Goal: Task Accomplishment & Management: Use online tool/utility

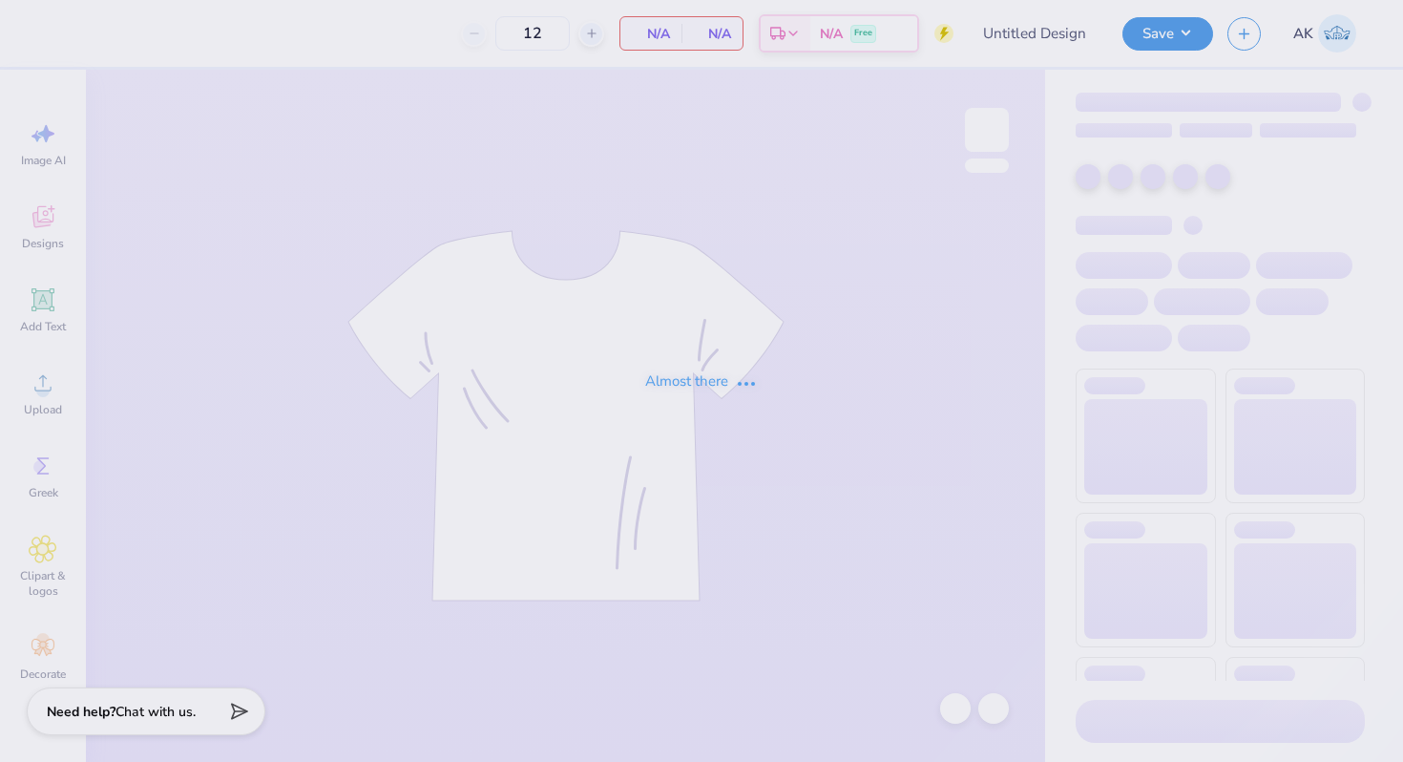
type input "Dphie Homecoming Tank Option 2"
type input "50"
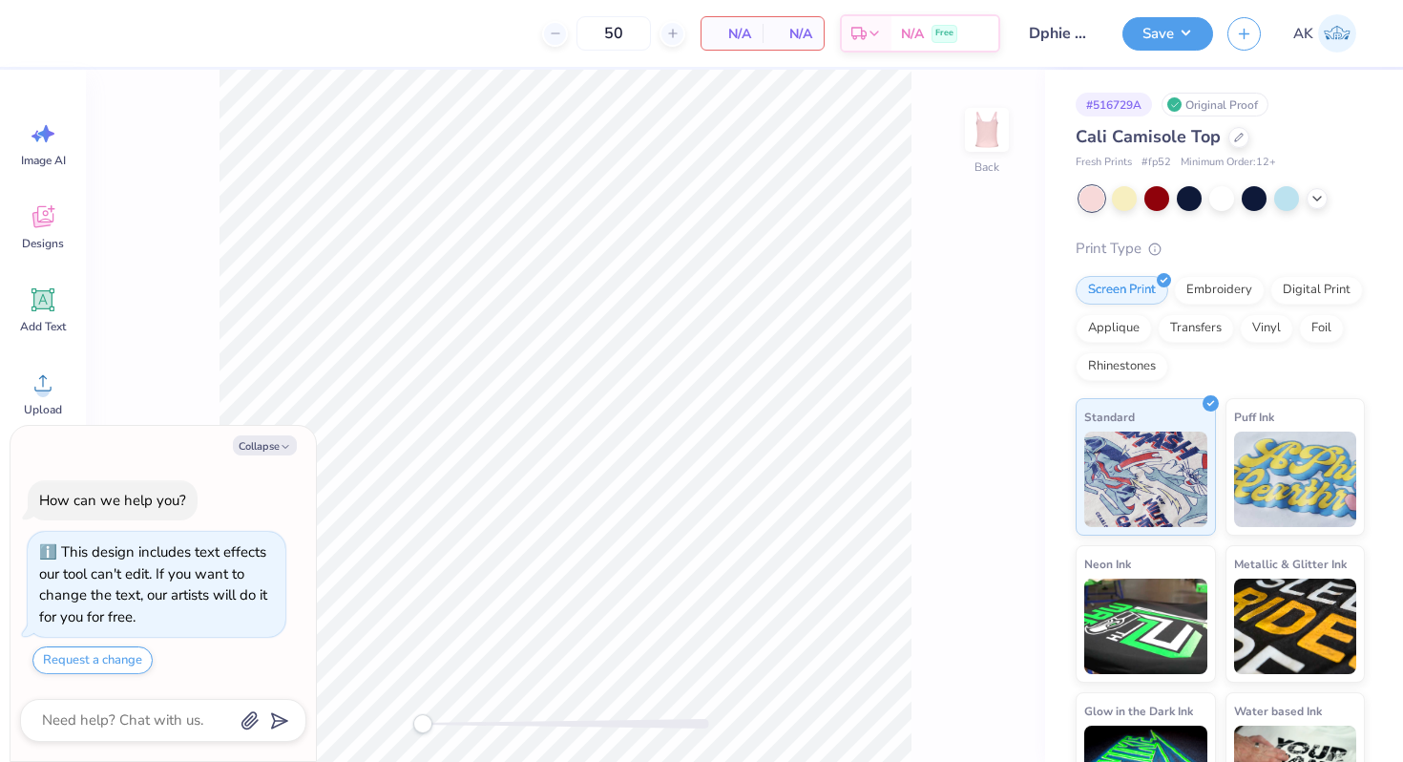
scroll to position [53, 0]
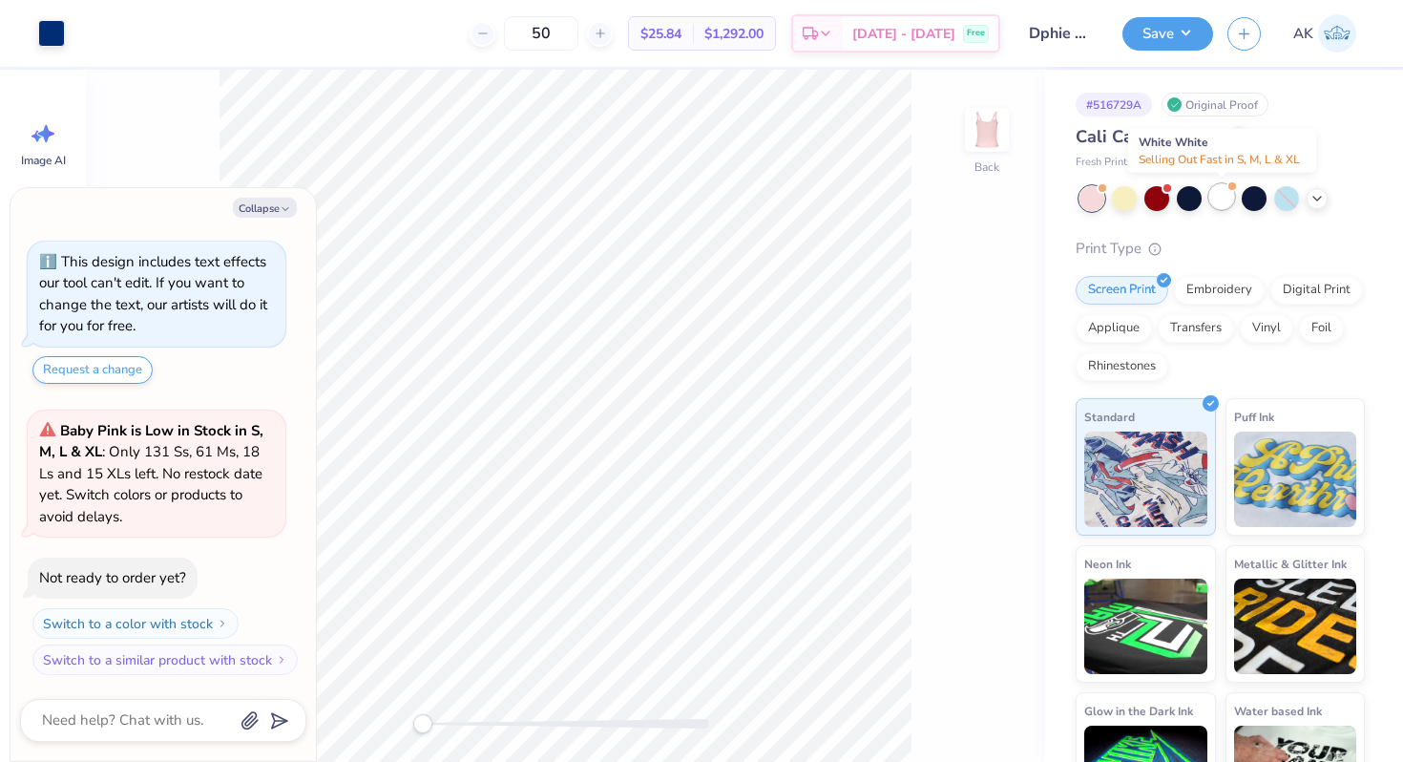
click at [1225, 199] on div at bounding box center [1221, 196] width 25 height 25
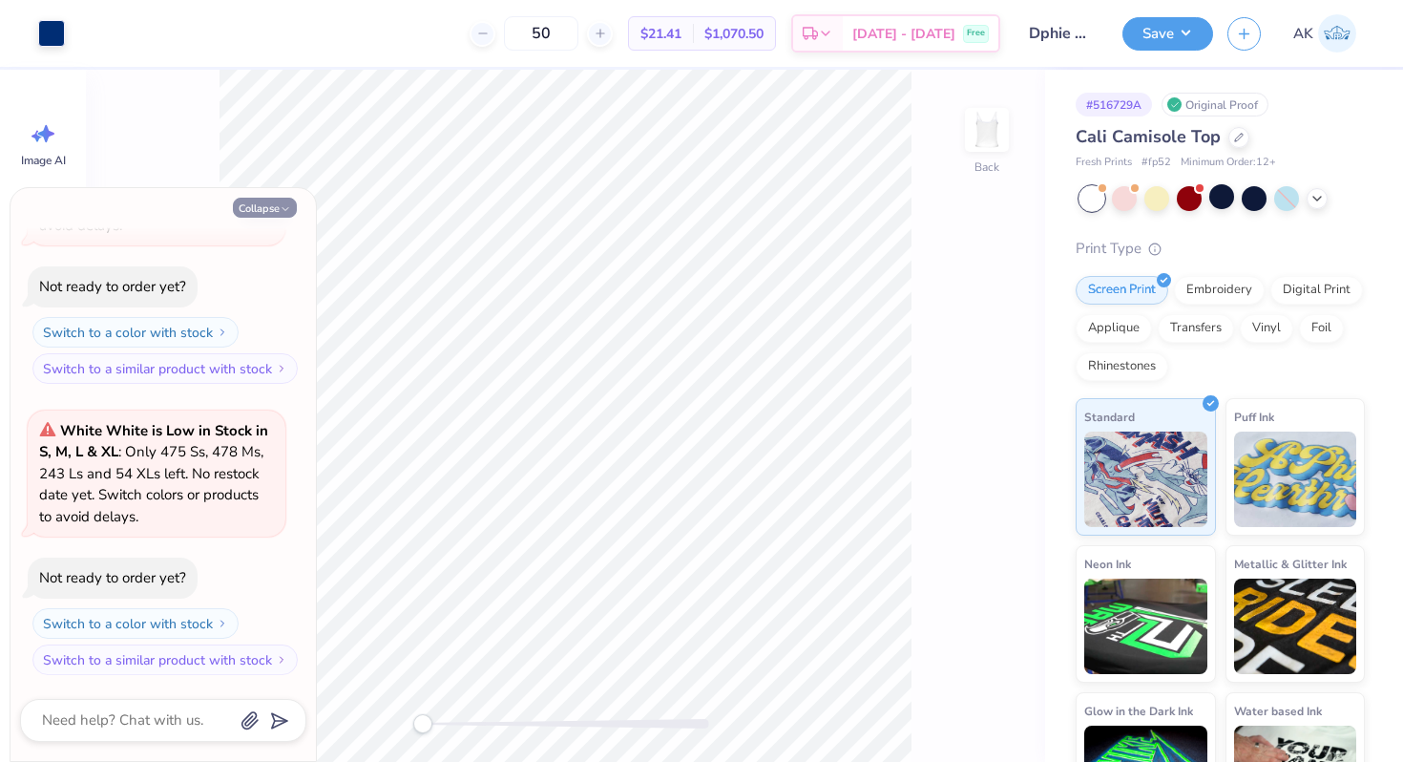
click at [273, 210] on button "Collapse" at bounding box center [265, 208] width 64 height 20
type textarea "x"
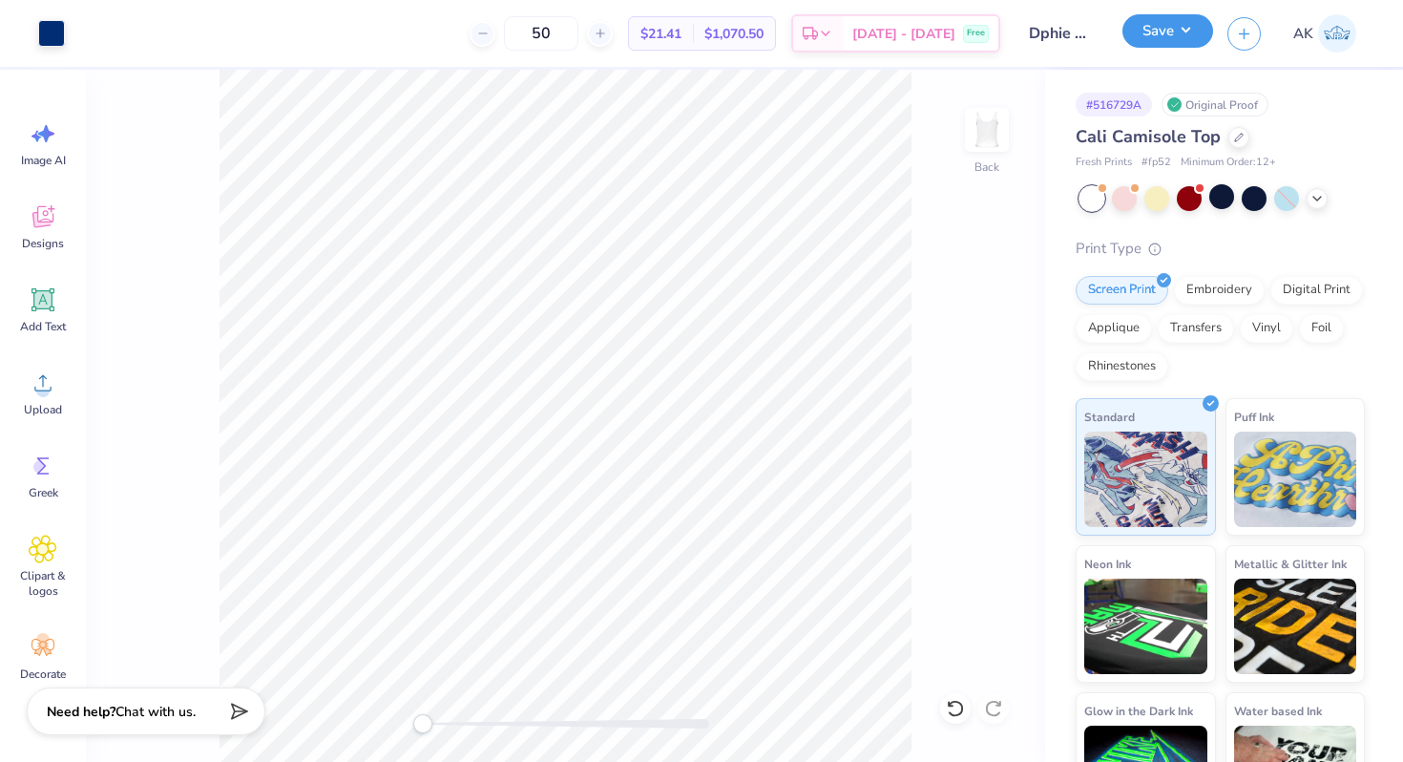
click at [1136, 35] on button "Save" at bounding box center [1167, 30] width 91 height 33
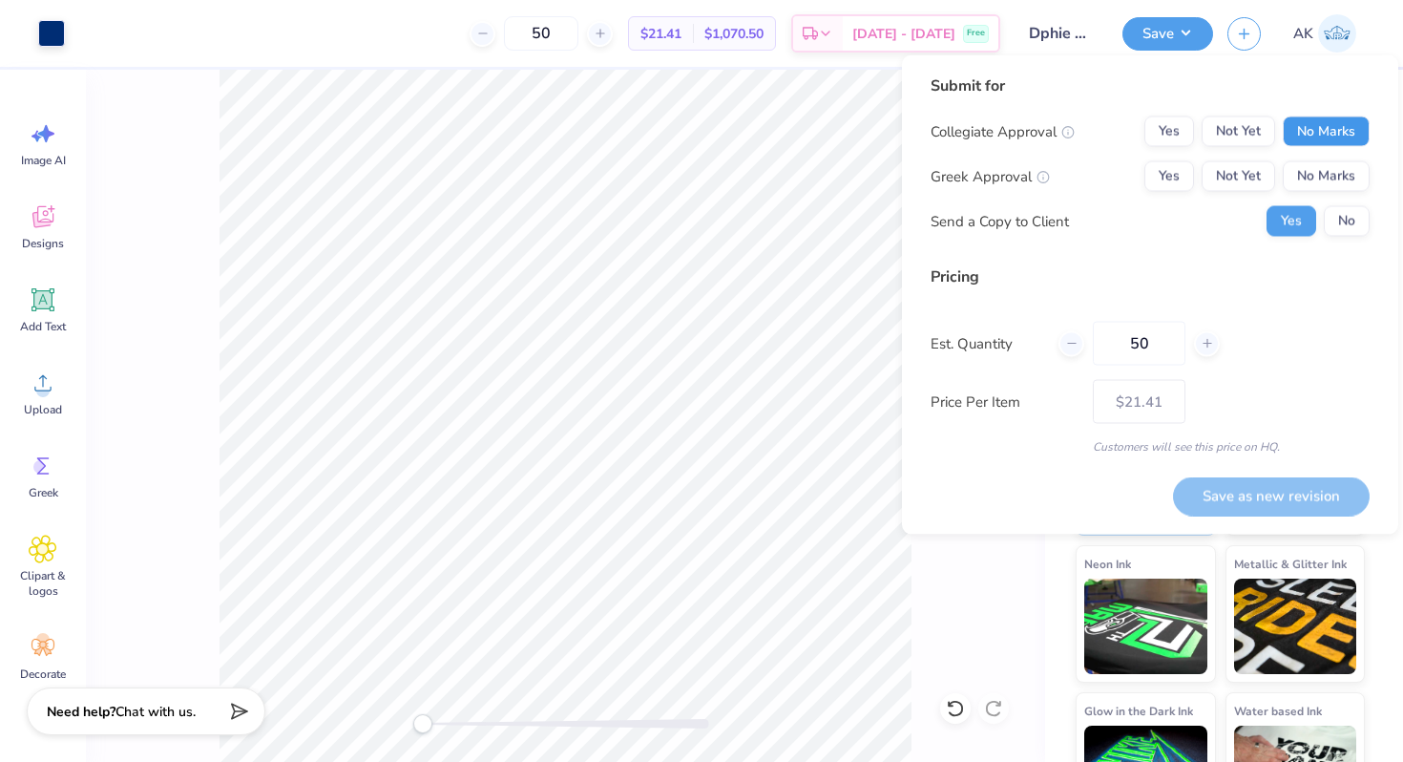
click at [1331, 126] on button "No Marks" at bounding box center [1326, 131] width 87 height 31
click at [1169, 171] on button "Yes" at bounding box center [1169, 176] width 50 height 31
click at [1139, 344] on input "50" at bounding box center [1139, 344] width 93 height 44
type input "0"
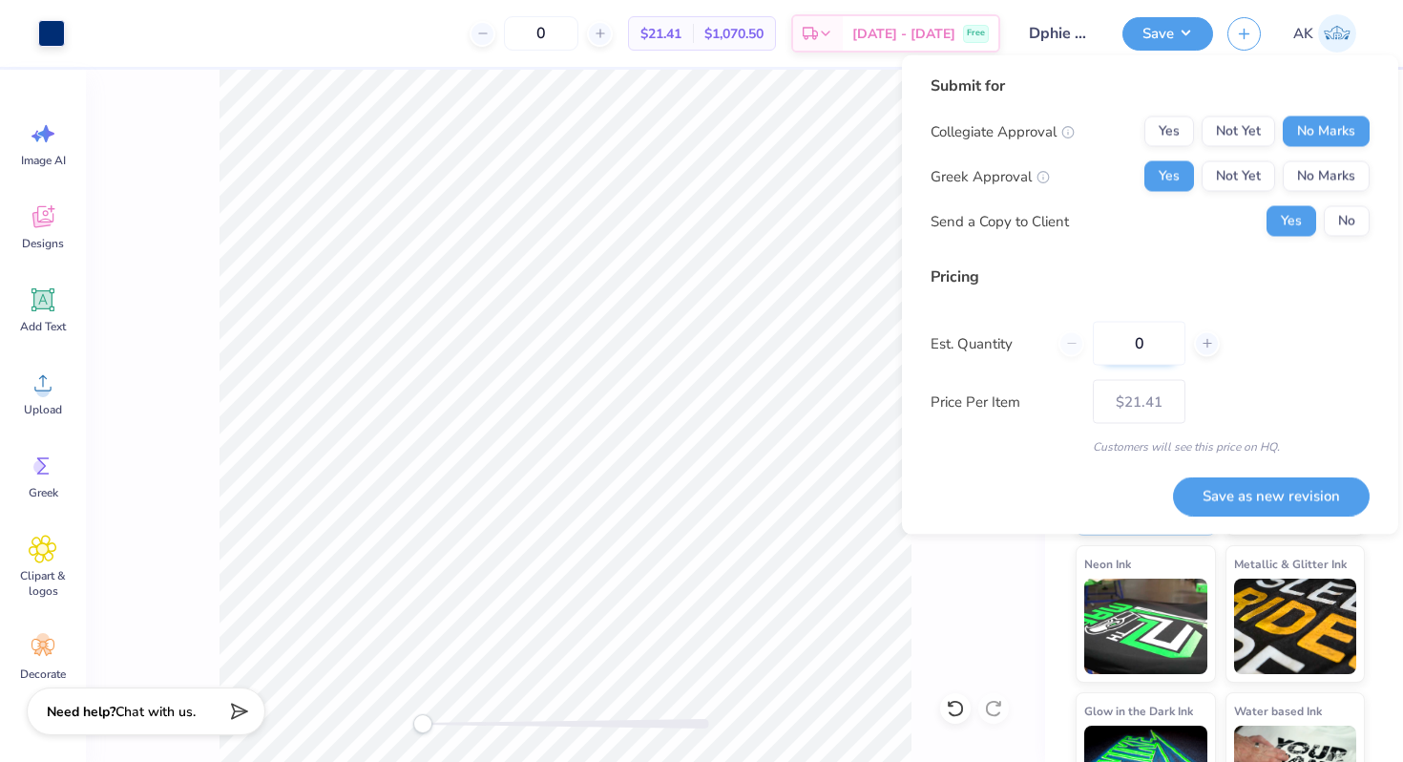
type input "30"
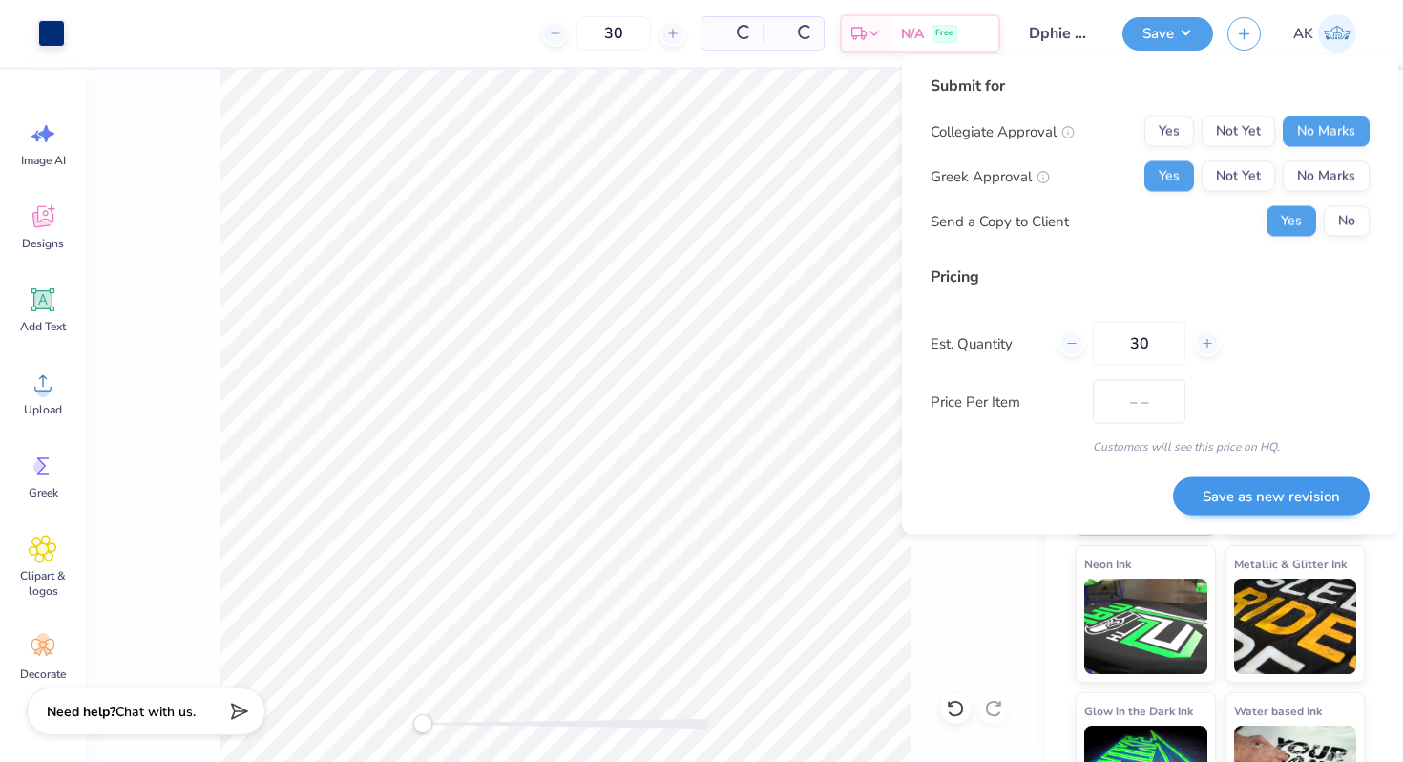
type input "$23.12"
type input "30"
click at [1282, 494] on button "Save as new revision" at bounding box center [1271, 495] width 197 height 39
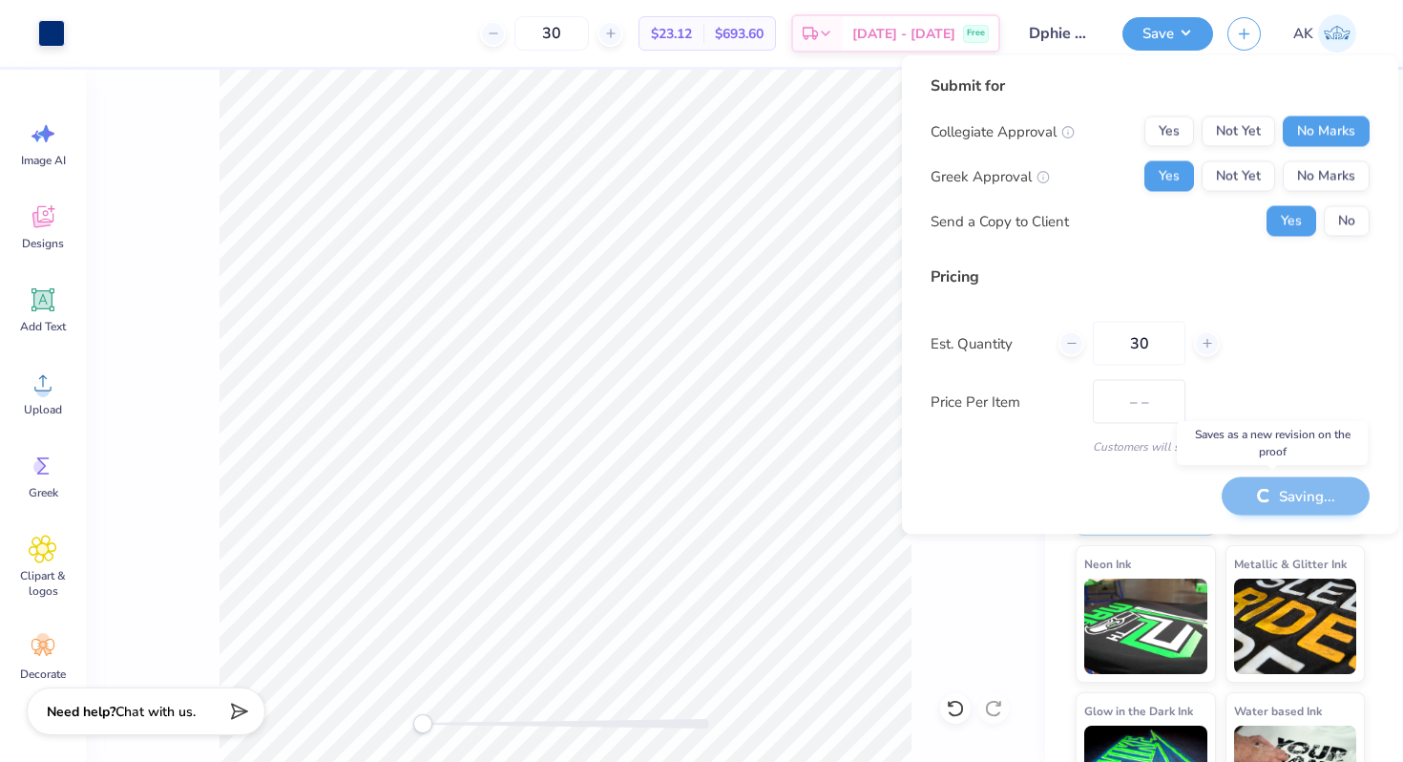
type input "$23.12"
